Goal: Task Accomplishment & Management: Understand process/instructions

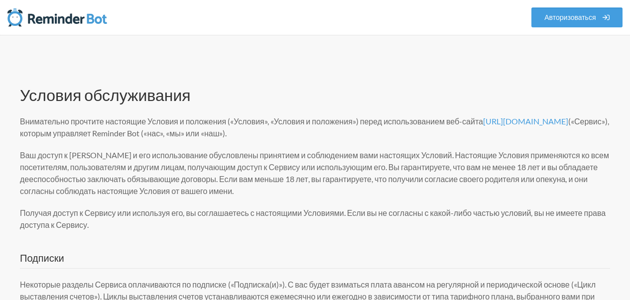
click at [47, 19] on img at bounding box center [57, 17] width 100 height 20
click at [49, 20] on img at bounding box center [57, 17] width 100 height 20
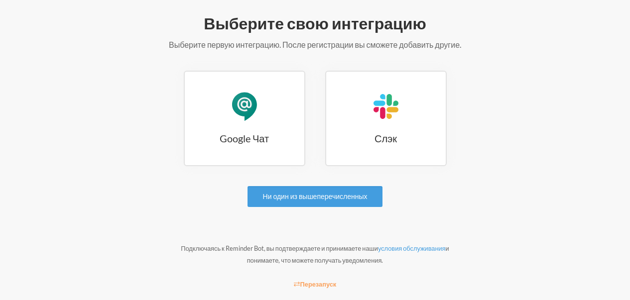
scroll to position [138, 0]
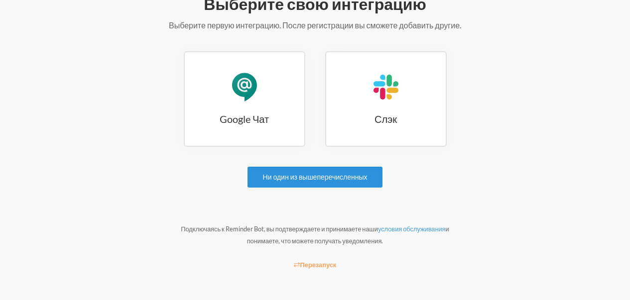
click at [301, 177] on font "Ни один из вышеперечисленных" at bounding box center [315, 177] width 105 height 8
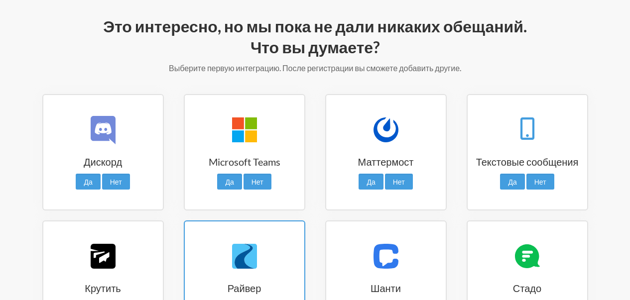
scroll to position [103, 0]
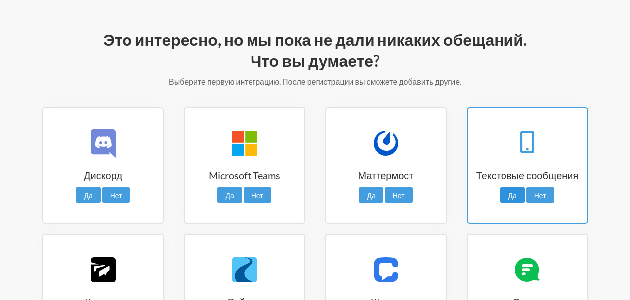
click at [513, 195] on font "Да" at bounding box center [512, 195] width 8 height 8
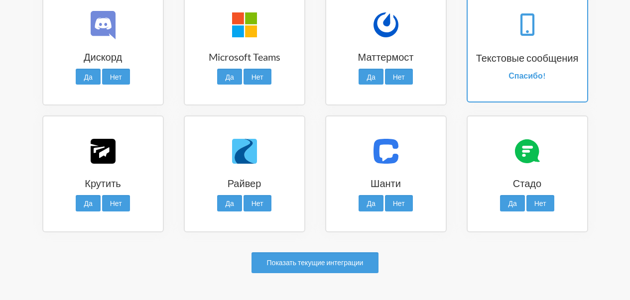
scroll to position [255, 0]
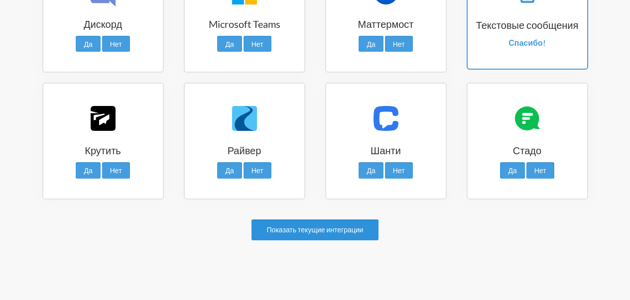
click at [322, 233] on font "Показать текущие интеграции" at bounding box center [315, 230] width 97 height 8
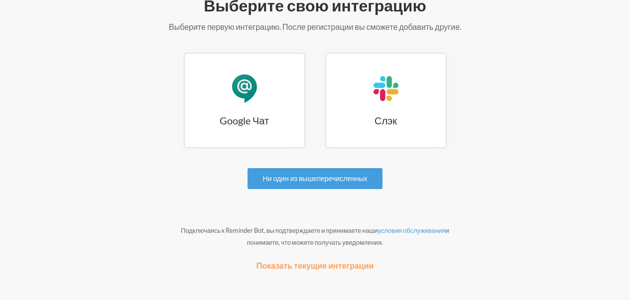
scroll to position [138, 0]
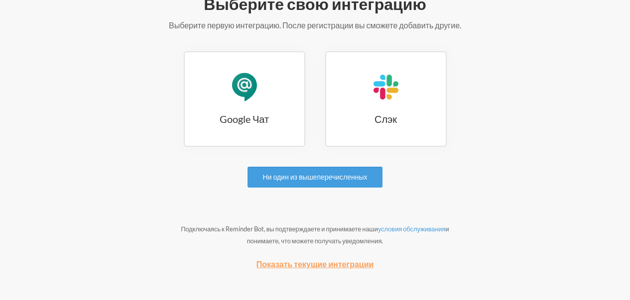
click at [318, 265] on font "Показать текущие интеграции" at bounding box center [316, 264] width 118 height 9
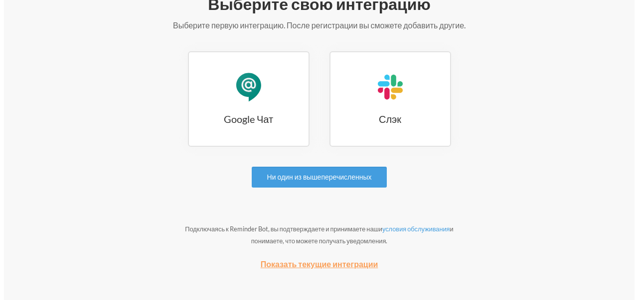
scroll to position [0, 0]
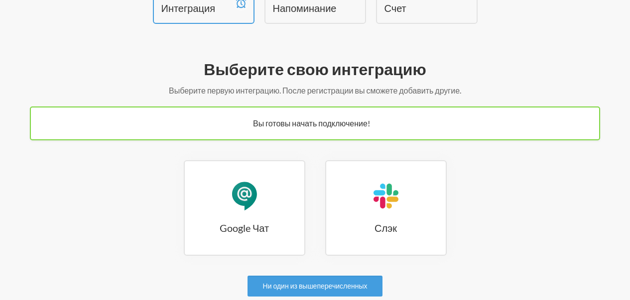
scroll to position [73, 0]
click at [315, 127] on font "Вы готовы начать подключение!" at bounding box center [311, 123] width 117 height 9
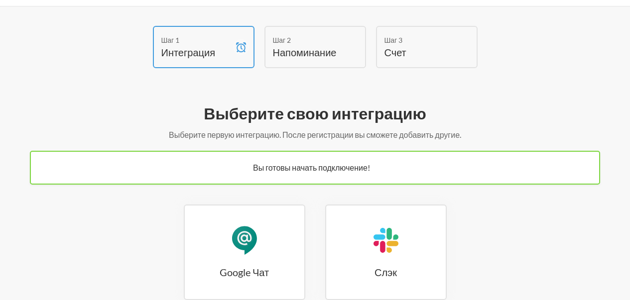
scroll to position [0, 0]
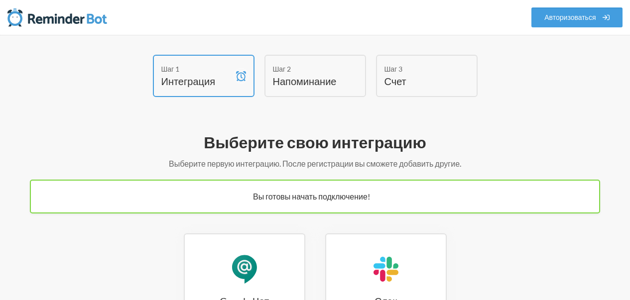
click at [312, 83] on font "Напоминание" at bounding box center [305, 81] width 64 height 12
click at [224, 89] on div "Шаг 1 Интеграция" at bounding box center [204, 76] width 102 height 42
